Goal: Information Seeking & Learning: Find specific fact

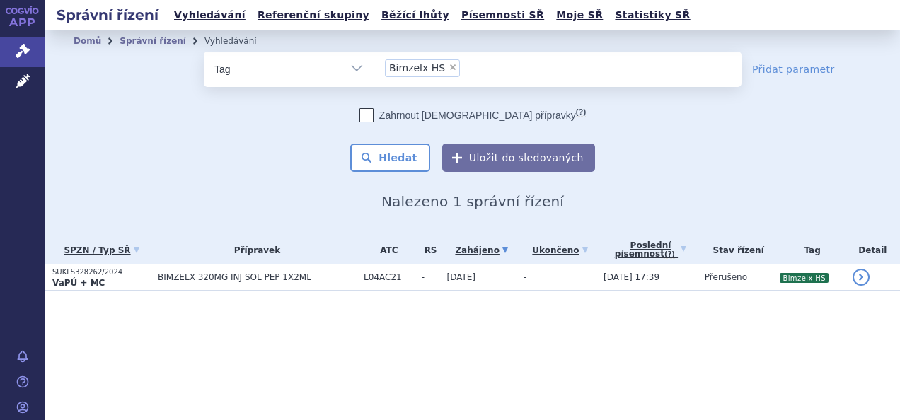
click at [449, 67] on span "×" at bounding box center [453, 67] width 8 height 8
click at [374, 67] on select "Bimzelx HS" at bounding box center [374, 68] width 1 height 35
select select
click at [287, 75] on select "Vše Spisová značka Typ SŘ Přípravek/SUKL kód Účastník/Držitel" at bounding box center [289, 68] width 170 height 32
select select "filter-all"
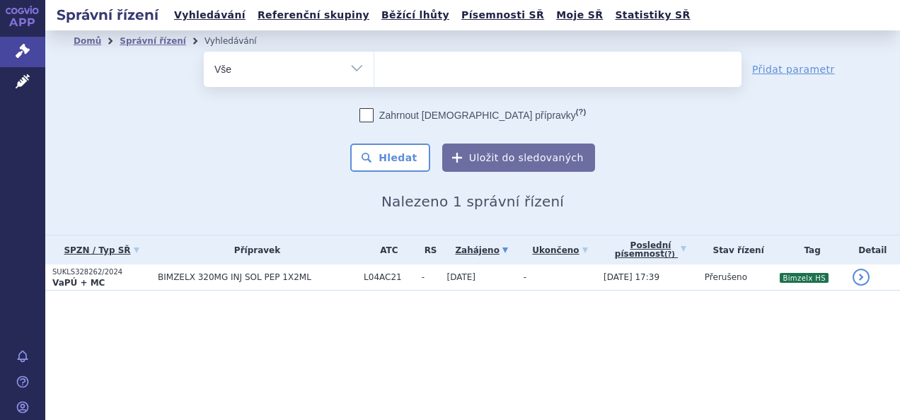
click at [204, 52] on select "Vše Spisová značka Typ SŘ Přípravek/SUKL kód Účastník/Držitel" at bounding box center [289, 68] width 170 height 32
click at [136, 47] on li "Správní řízení" at bounding box center [162, 40] width 85 height 21
click at [134, 41] on link "Správní řízení" at bounding box center [153, 41] width 67 height 10
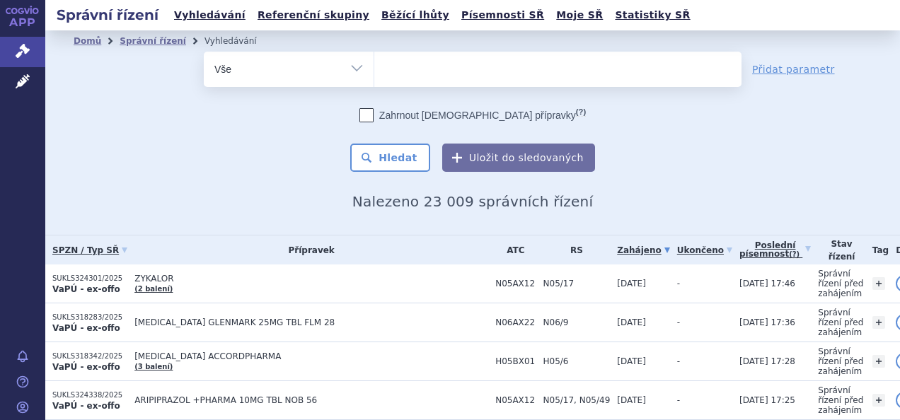
click at [731, 234] on div "Domů Správní řízení Vyhledávání Vyhledávání ve správních řízeních odstranit Vše…" at bounding box center [472, 132] width 855 height 204
click at [743, 256] on link "Poslední písemnost (?)" at bounding box center [774, 250] width 71 height 29
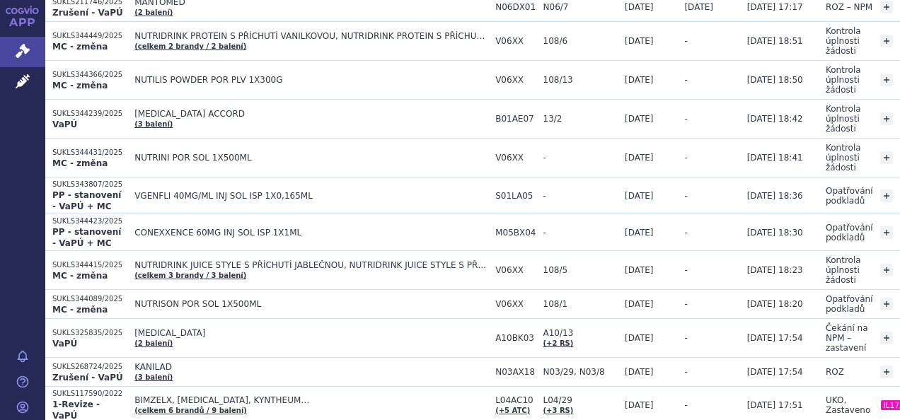
scroll to position [1957, 0]
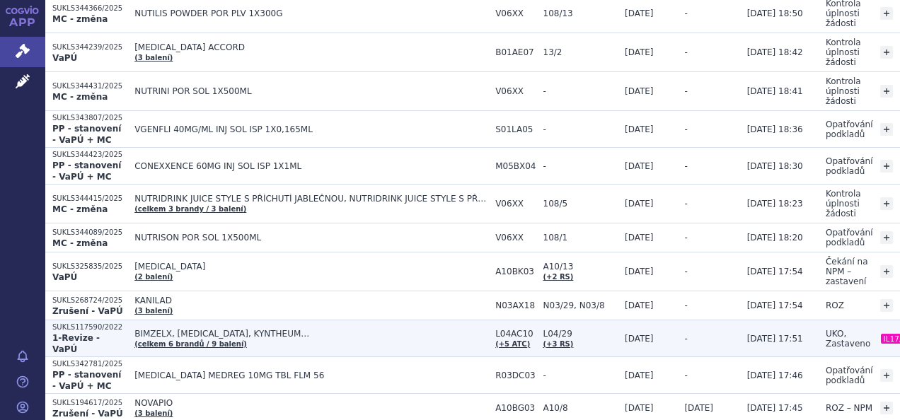
click at [293, 329] on span "BIMZELX, COSENTYX, KYNTHEUM…" at bounding box center [311, 334] width 354 height 10
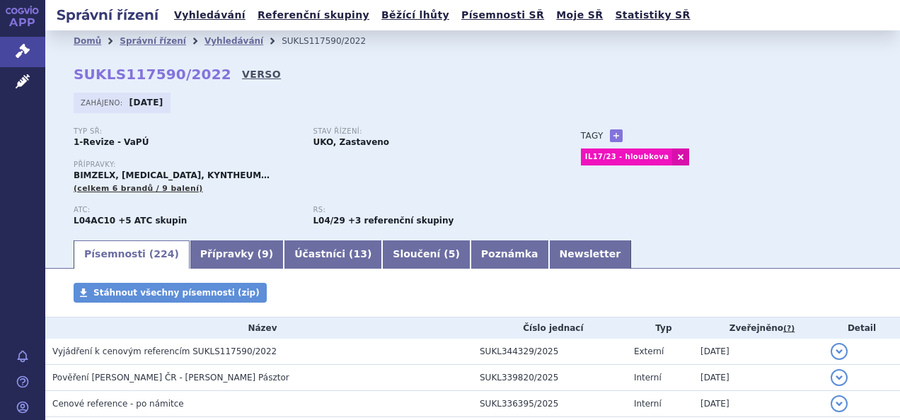
click at [242, 68] on link "VERSO" at bounding box center [261, 74] width 39 height 14
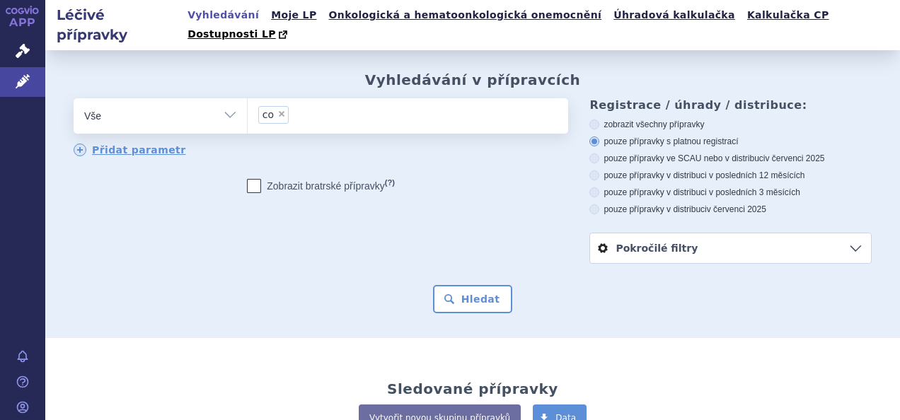
type input "co"
select select
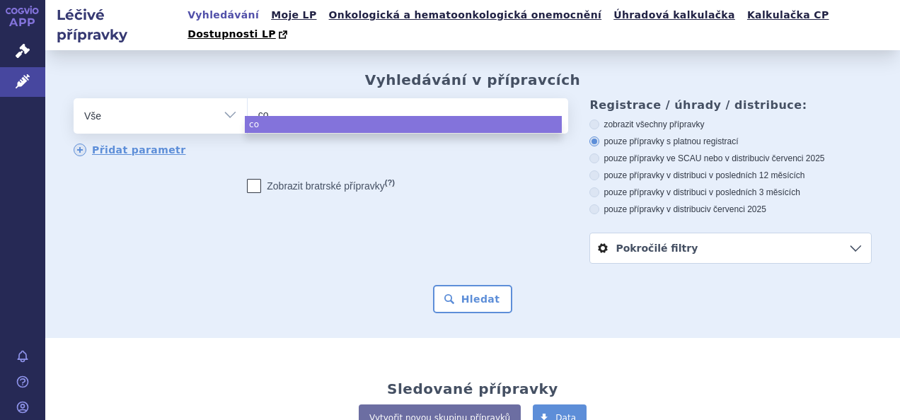
type input "c"
type input "co"
type input "cose"
type input "cosent"
type input "cosentyx"
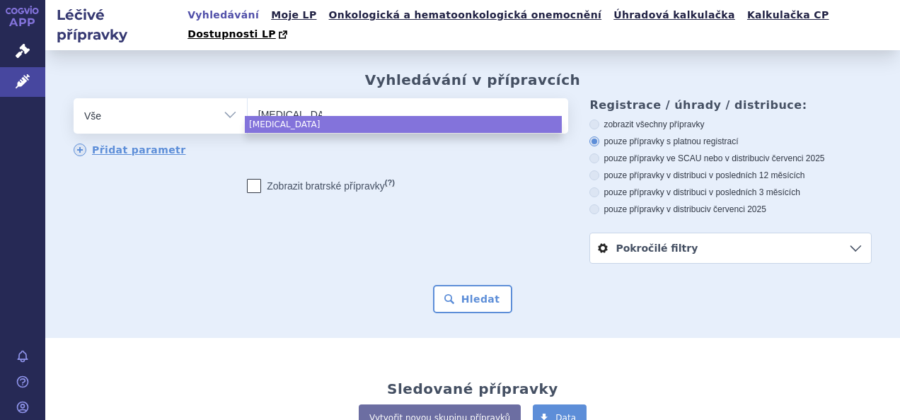
select select "cosentyx"
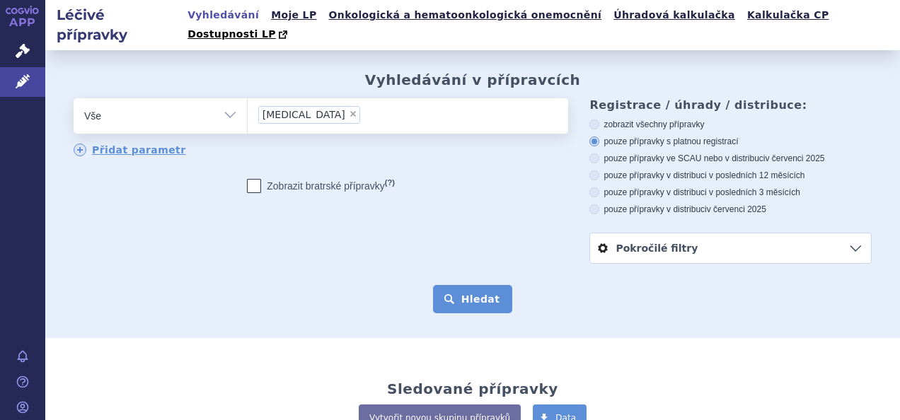
click at [492, 285] on button "Hledat" at bounding box center [473, 299] width 80 height 28
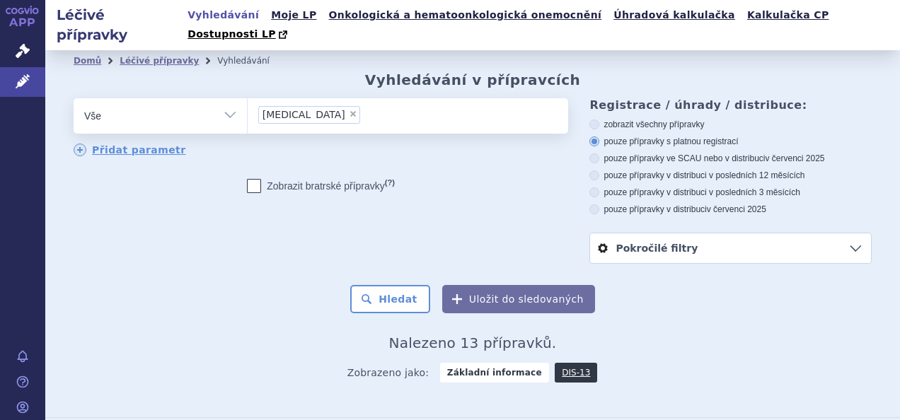
scroll to position [417, 0]
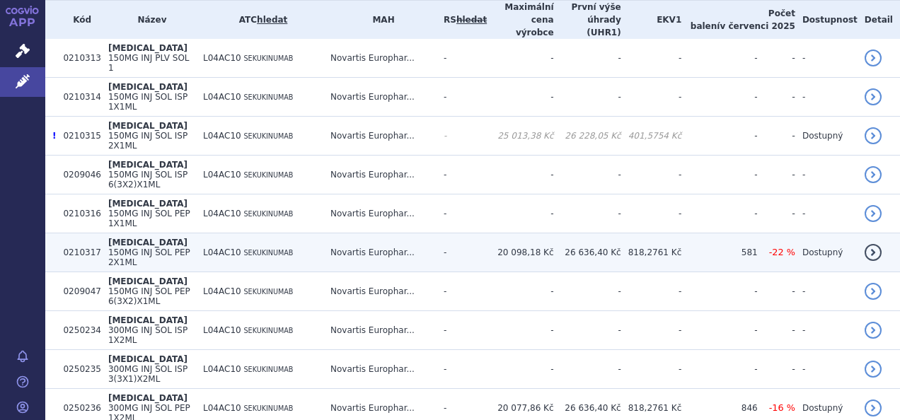
click at [196, 233] on td "COSENTYX 150MG INJ SOL PEP 2X1ML" at bounding box center [148, 252] width 95 height 39
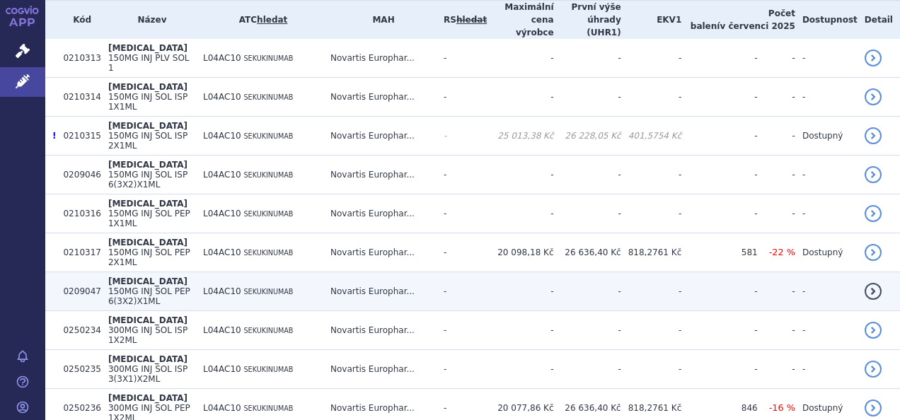
scroll to position [436, 0]
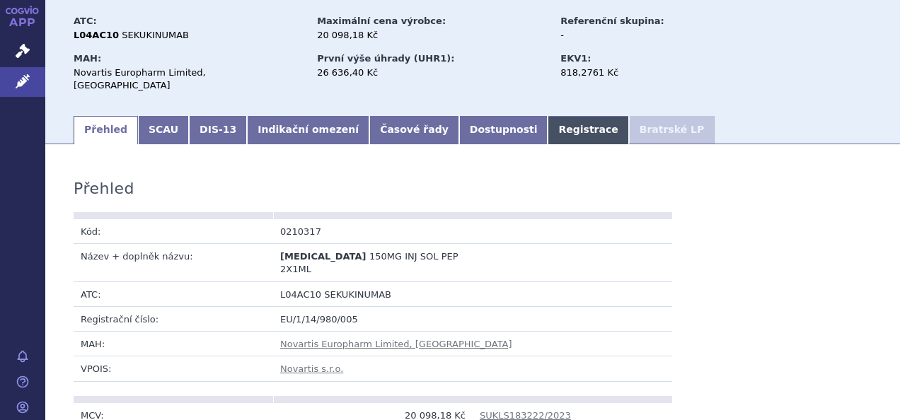
click at [548, 116] on link "Registrace" at bounding box center [588, 130] width 81 height 28
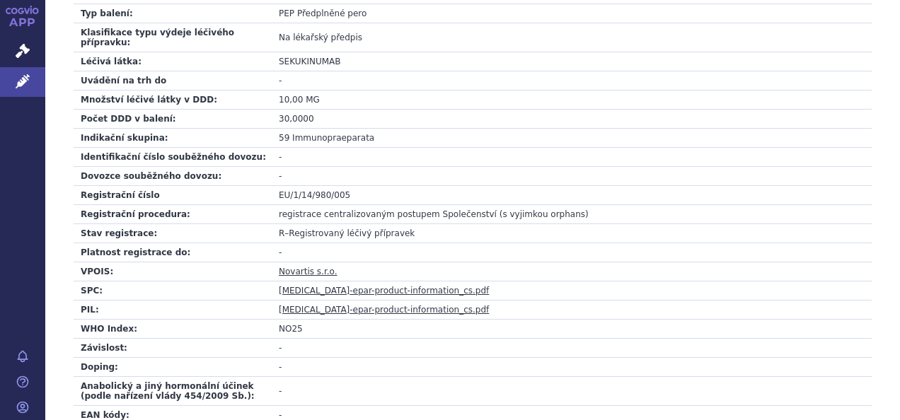
scroll to position [510, 0]
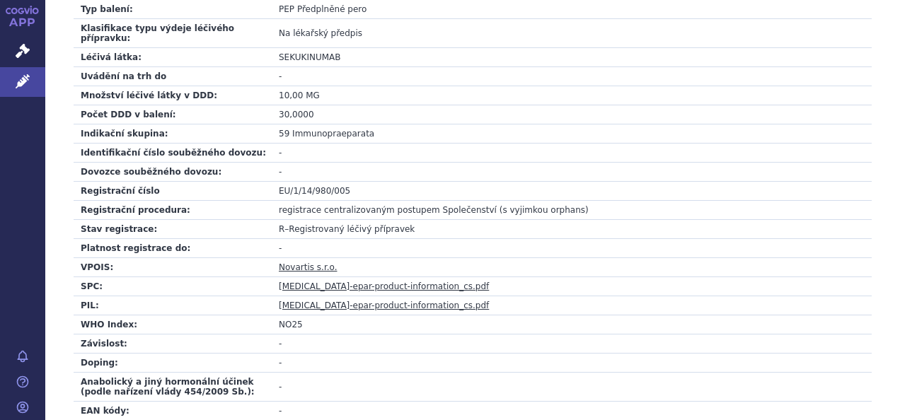
click at [315, 282] on link "cosentyx-epar-product-information_cs.pdf" at bounding box center [384, 287] width 210 height 10
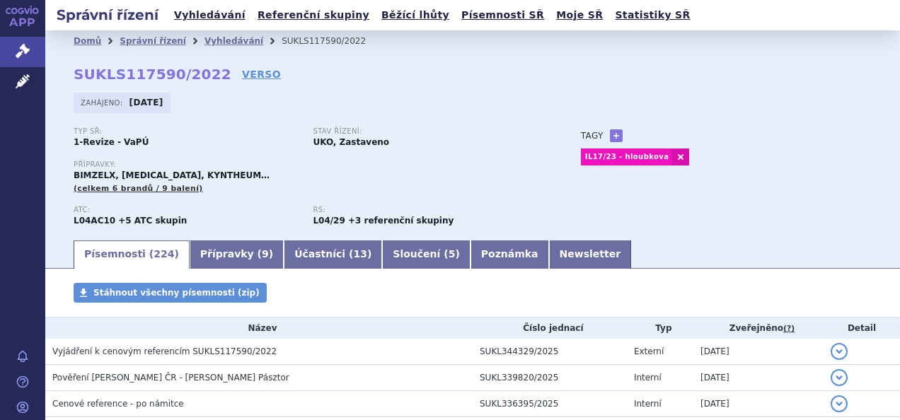
scroll to position [61, 0]
